Goal: Information Seeking & Learning: Check status

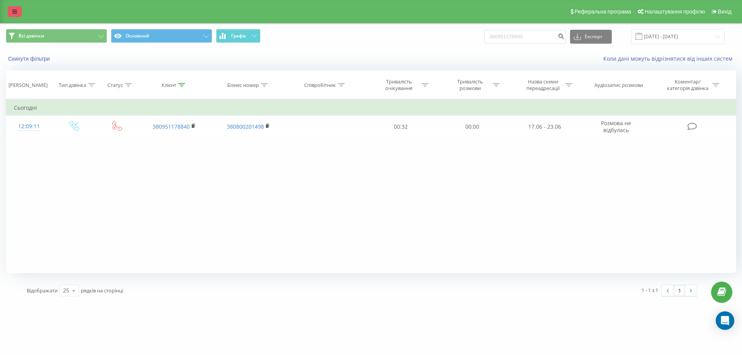
click at [14, 12] on icon at bounding box center [14, 11] width 5 height 5
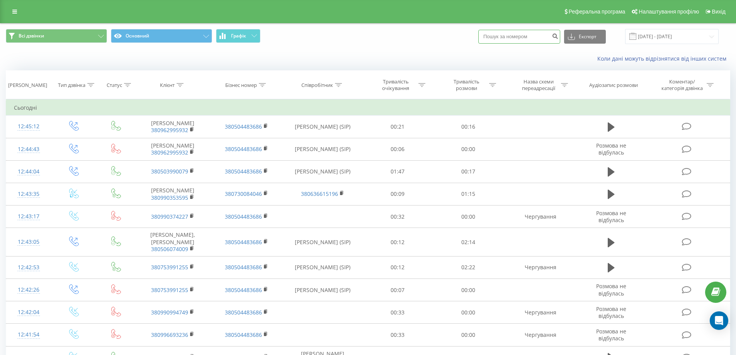
click at [527, 35] on input at bounding box center [519, 37] width 82 height 14
paste input "380990374227"
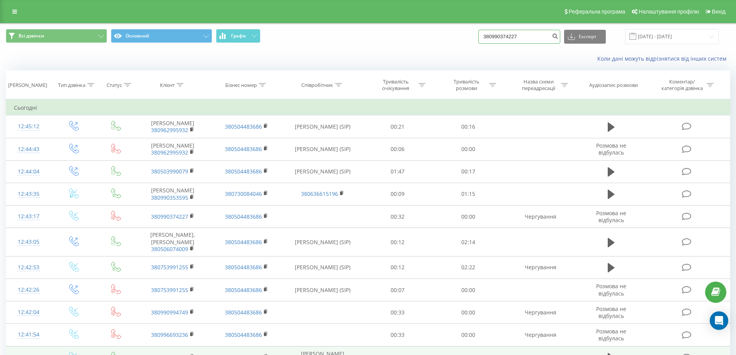
type input "380990374227"
